Goal: Transaction & Acquisition: Purchase product/service

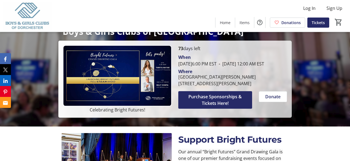
scroll to position [62, 0]
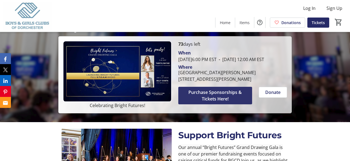
click at [204, 102] on span "Purchase Sponsorships & Tickets Here!" at bounding box center [215, 95] width 61 height 13
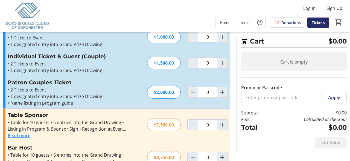
scroll to position [23, 0]
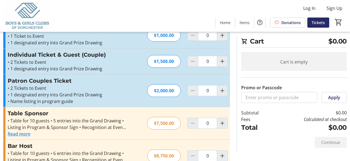
click at [164, 123] on div "$7,500.00" at bounding box center [164, 123] width 34 height 13
click at [223, 121] on mat-icon "Increment by one" at bounding box center [222, 123] width 7 height 7
type input "1"
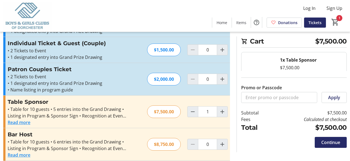
scroll to position [36, 0]
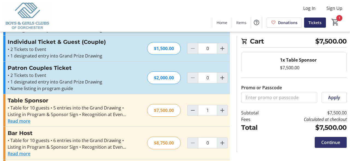
click at [333, 142] on span "Continue" at bounding box center [330, 142] width 19 height 7
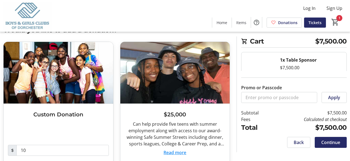
scroll to position [21, 0]
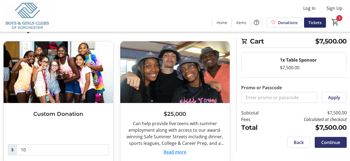
click at [332, 139] on span "Continue" at bounding box center [330, 142] width 19 height 7
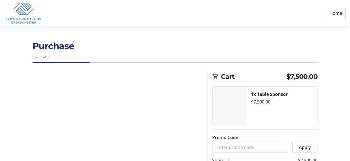
select select
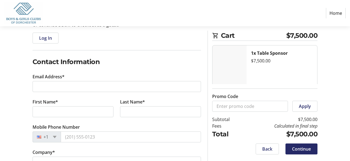
scroll to position [65, 0]
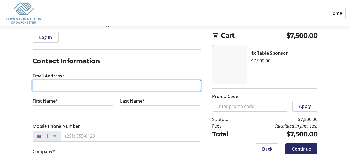
click at [158, 87] on input "Email Address*" at bounding box center [117, 85] width 168 height 11
type input "[EMAIL_ADDRESS][DOMAIN_NAME]"
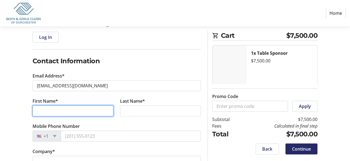
type input "[PERSON_NAME]"
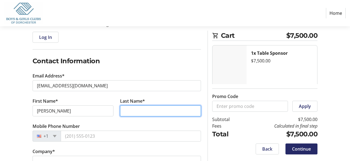
type input "Terrey"
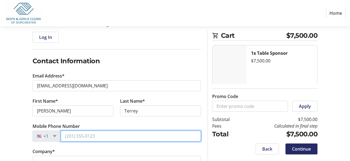
type input "[PHONE_NUMBER]"
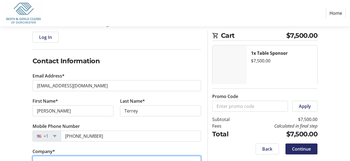
type input "Rasky Partners"
type input "[STREET_ADDRESS]"
type input "Suite 401"
type input "[GEOGRAPHIC_DATA]"
type input "02108"
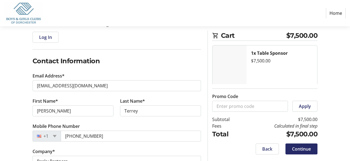
select select "US"
select select "MA"
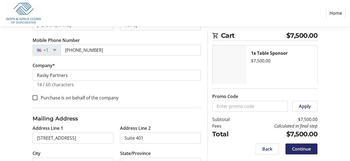
scroll to position [182, 0]
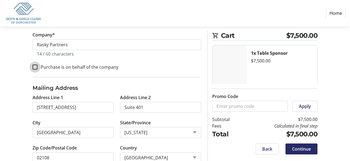
click at [34, 67] on input "Purchase is on behalf of the company" at bounding box center [35, 67] width 5 height 5
checkbox input "true"
click at [24, 98] on div "Log In to Your Account (Optional) Or continue below to checkout as a guest. Log…" at bounding box center [175, 56] width 350 height 332
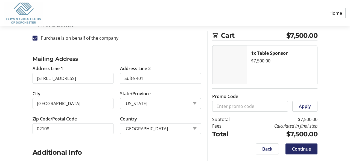
scroll to position [243, 0]
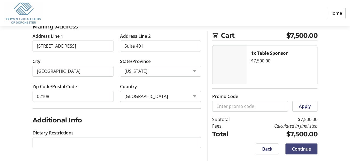
click at [299, 147] on span "Continue" at bounding box center [301, 149] width 19 height 7
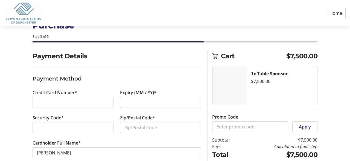
scroll to position [23, 0]
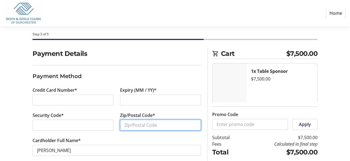
click at [160, 125] on input "Zip/Postal Code*" at bounding box center [160, 125] width 81 height 11
type input "02108"
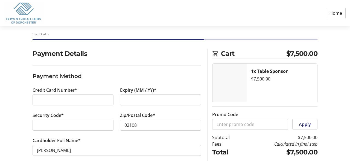
click at [17, 128] on div "Payment Details Payment Method Credit Card Number* Expiry (MM / YY)* Security C…" at bounding box center [175, 114] width 350 height 130
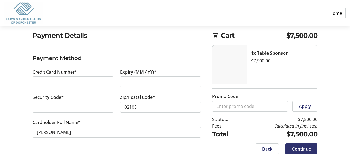
click at [297, 148] on span "Continue" at bounding box center [301, 149] width 19 height 7
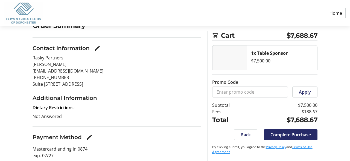
scroll to position [56, 0]
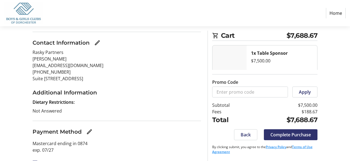
click at [288, 136] on span "Complete Purchase" at bounding box center [290, 134] width 40 height 7
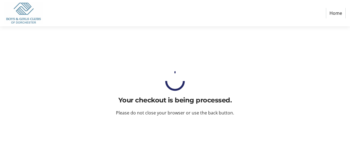
scroll to position [0, 0]
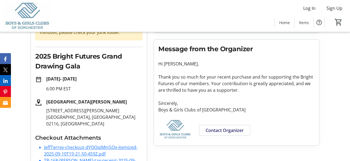
scroll to position [89, 0]
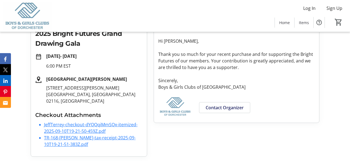
click at [72, 125] on link "JeffTerrey-checkout-dYQQqiMmSQx-itemized-2025-09-10T19-21-50-459Z.pdf" at bounding box center [91, 127] width 94 height 13
